Goal: Task Accomplishment & Management: Use online tool/utility

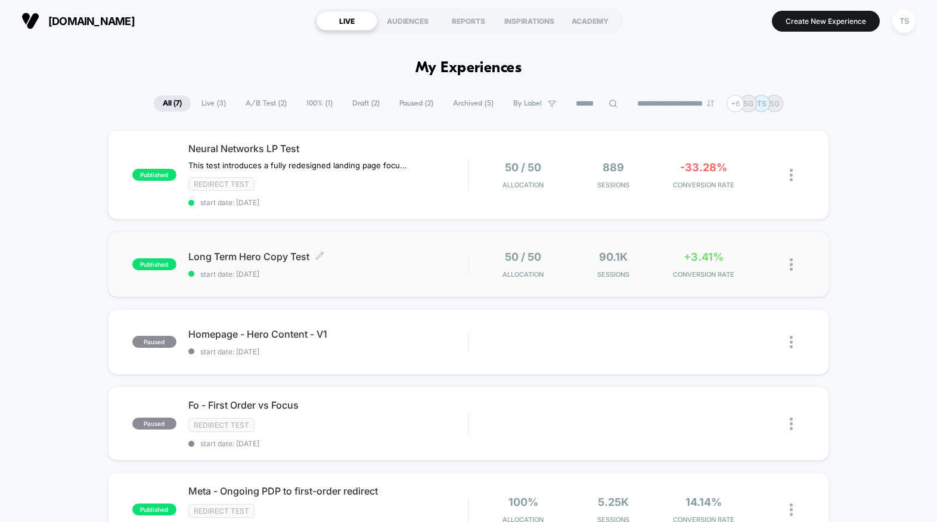
click at [394, 256] on span "Long Term Hero Copy Test Click to edit experience details" at bounding box center [328, 256] width 280 height 12
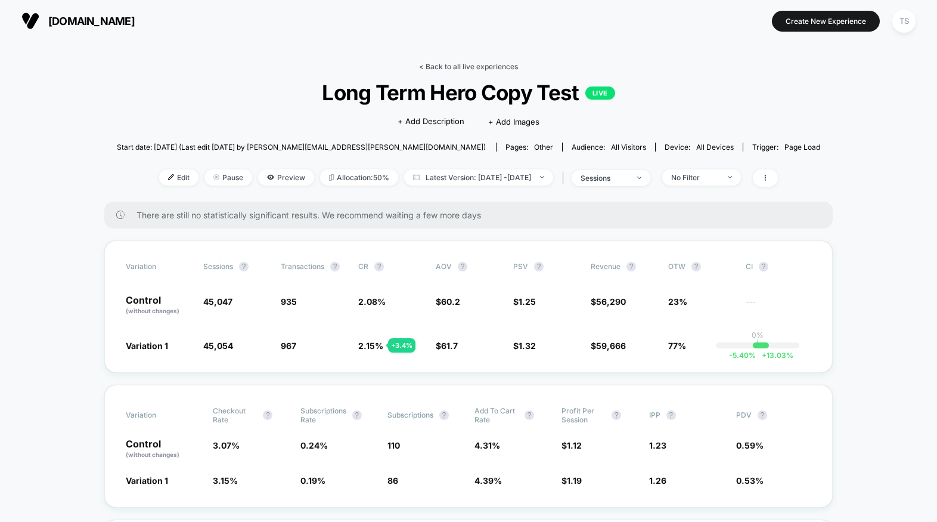
click at [459, 65] on link "< Back to all live experiences" at bounding box center [468, 66] width 99 height 9
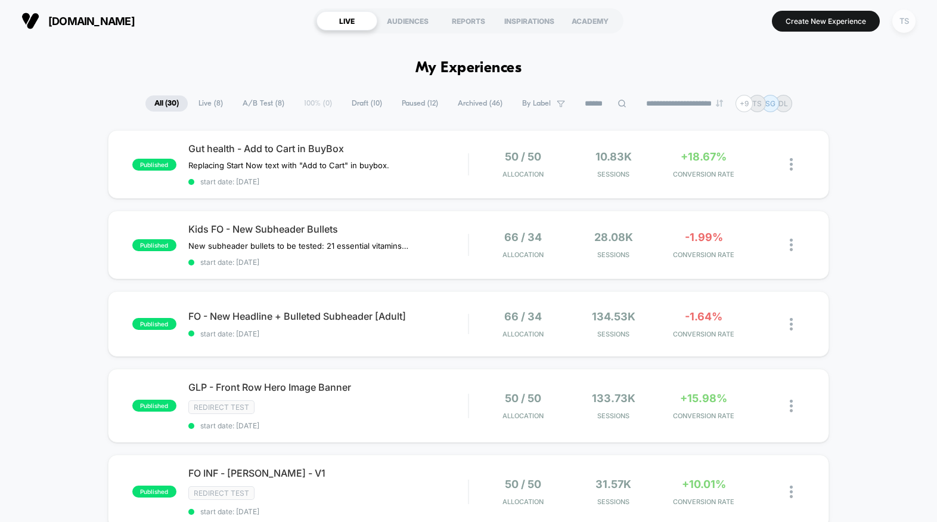
click at [899, 22] on div "TS" at bounding box center [904, 21] width 23 height 23
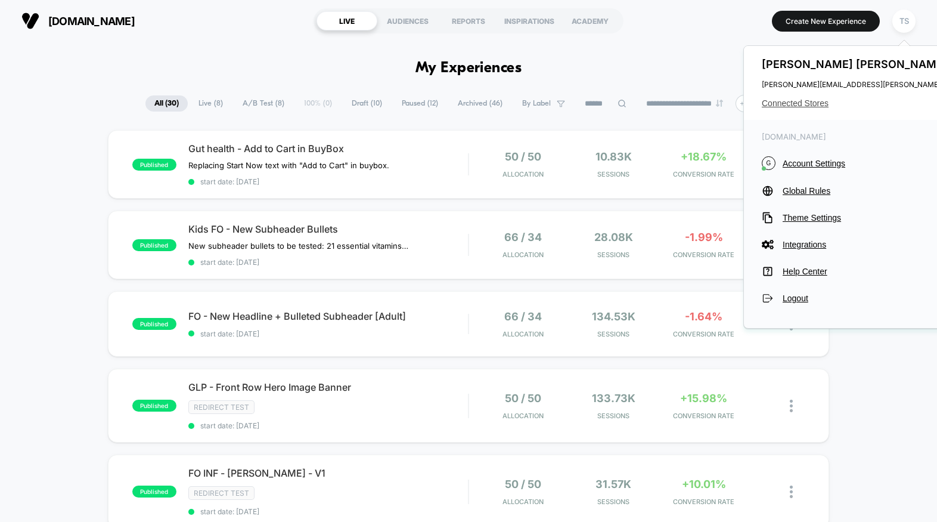
click at [806, 101] on span "Connected Stores" at bounding box center [880, 103] width 237 height 10
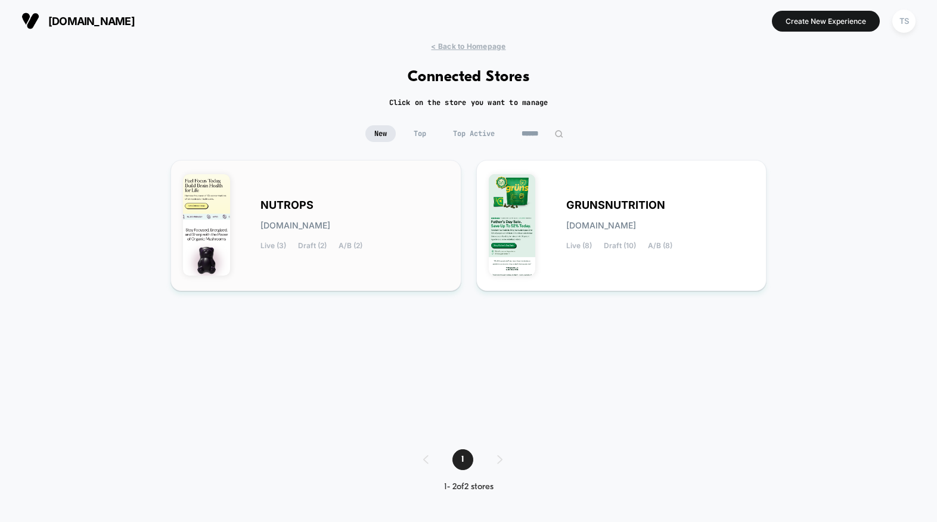
click at [366, 184] on div "NUTROPS nutrops.myshopify.com Live (3) Draft (2) A/B (2)" at bounding box center [316, 225] width 266 height 106
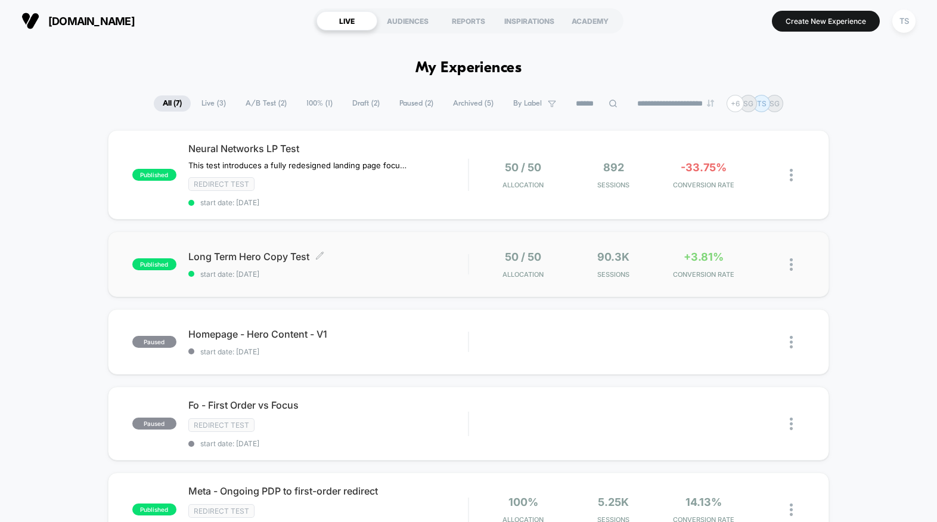
click at [411, 267] on div "Long Term Hero Copy Test Click to edit experience details Click to edit experie…" at bounding box center [328, 264] width 280 height 28
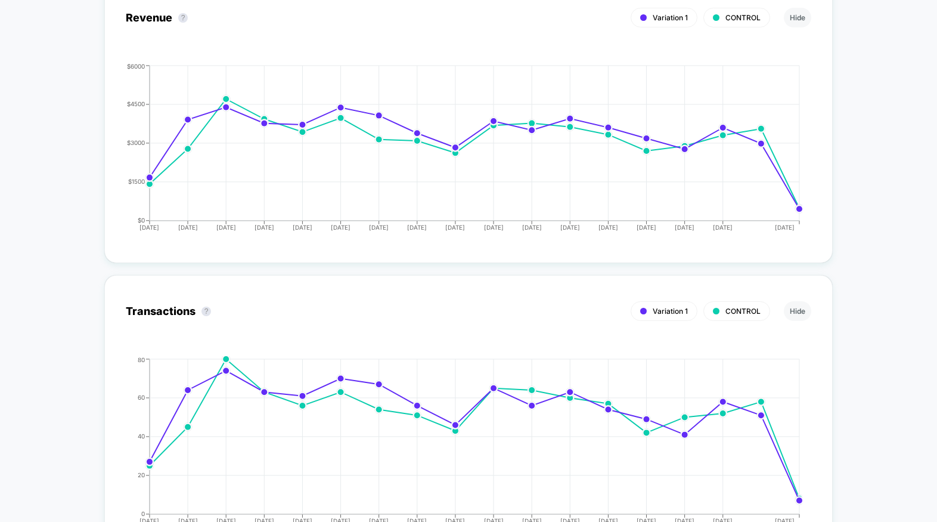
scroll to position [462, 0]
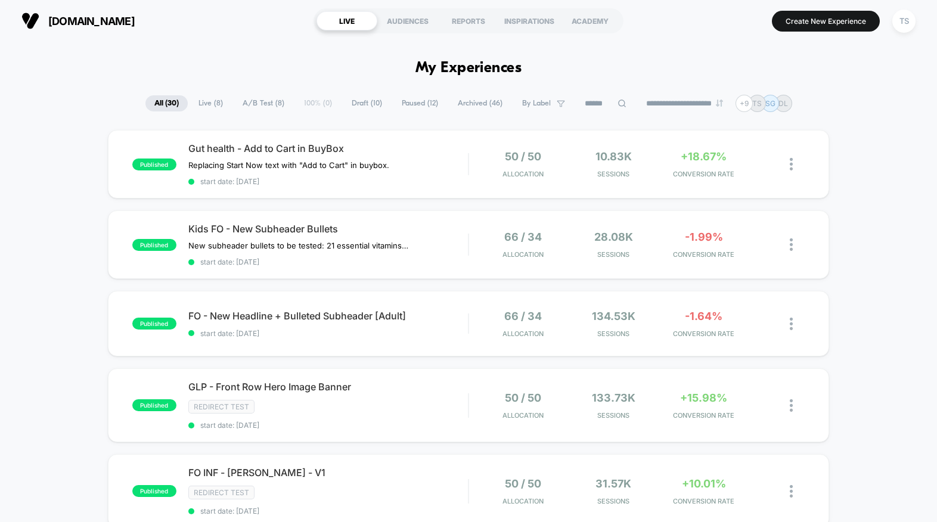
click at [357, 103] on span "Draft ( 10 )" at bounding box center [367, 103] width 48 height 16
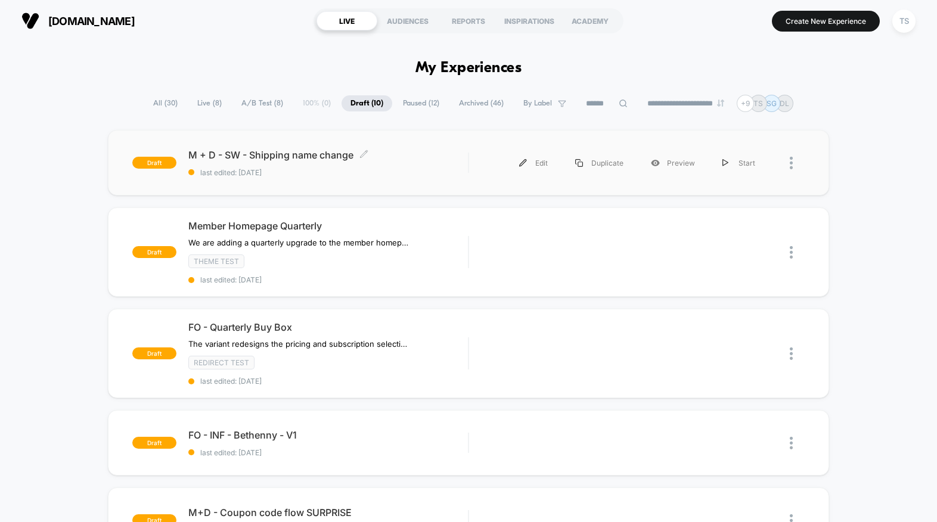
click at [404, 168] on span "last edited: [DATE]" at bounding box center [328, 172] width 280 height 9
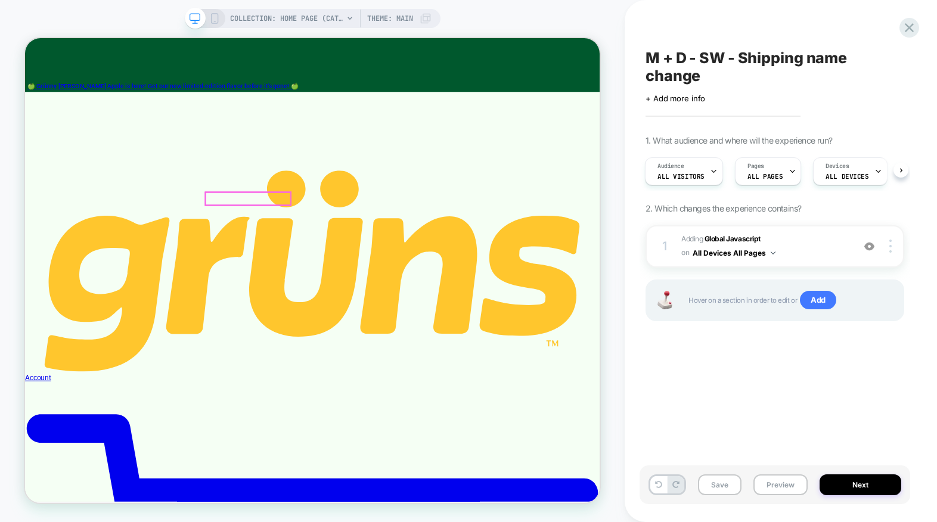
scroll to position [70, 0]
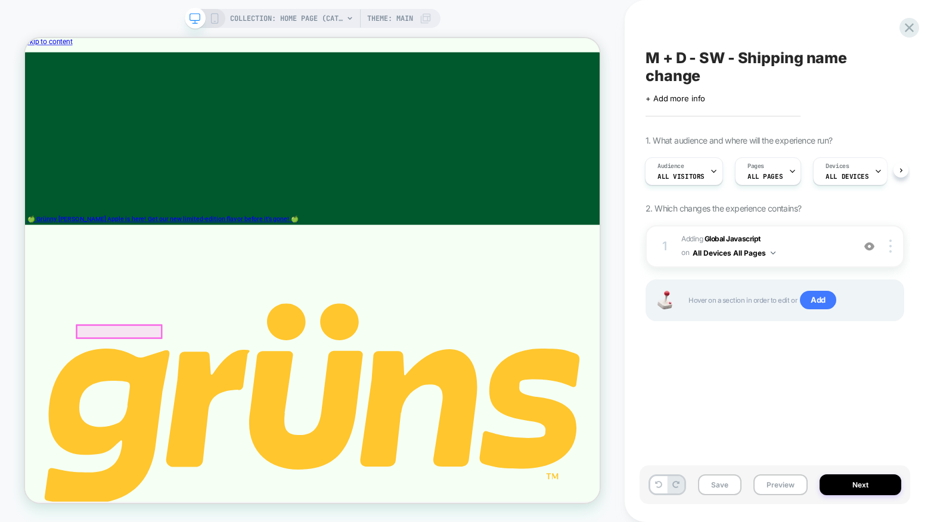
scroll to position [0, 0]
